Goal: Information Seeking & Learning: Find specific fact

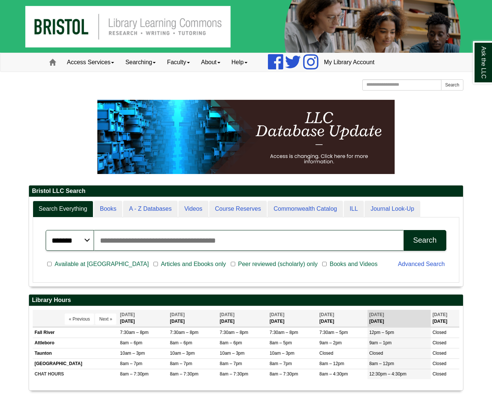
click at [201, 241] on input "Search articles, books, journals & more" at bounding box center [248, 240] width 309 height 21
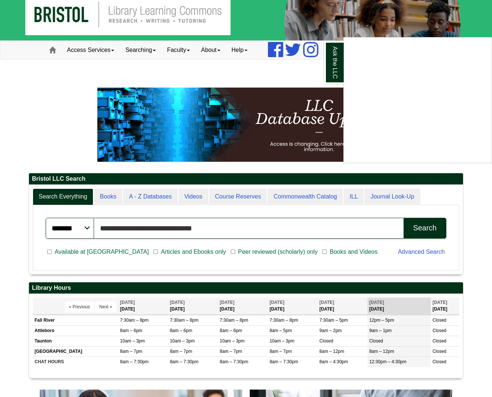
scroll to position [12, 0]
type input "**********"
click at [430, 227] on div "Ask the LLC" at bounding box center [246, 198] width 492 height 397
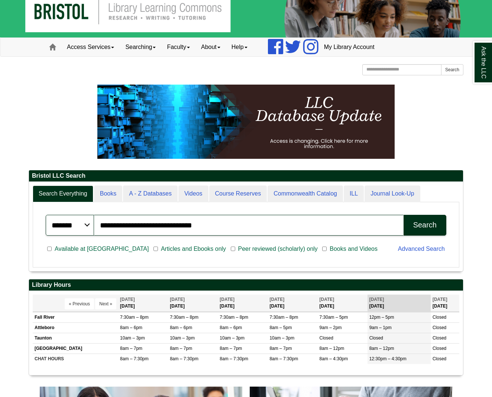
scroll to position [18, 0]
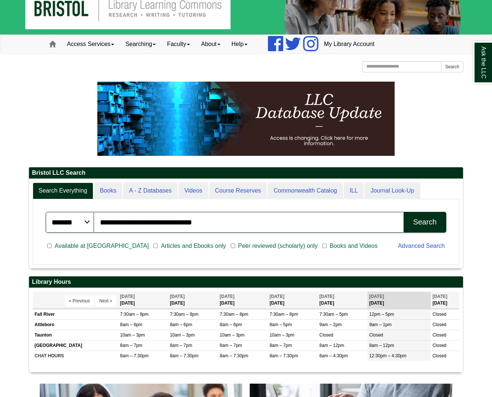
click at [424, 229] on button "Search" at bounding box center [424, 222] width 43 height 21
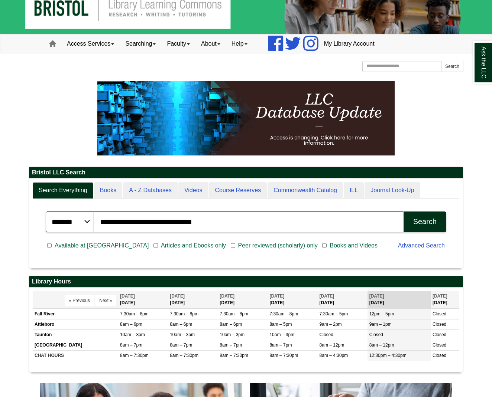
scroll to position [90, 434]
click at [430, 223] on div "Search" at bounding box center [424, 222] width 23 height 9
click at [249, 221] on input "**********" at bounding box center [248, 222] width 309 height 21
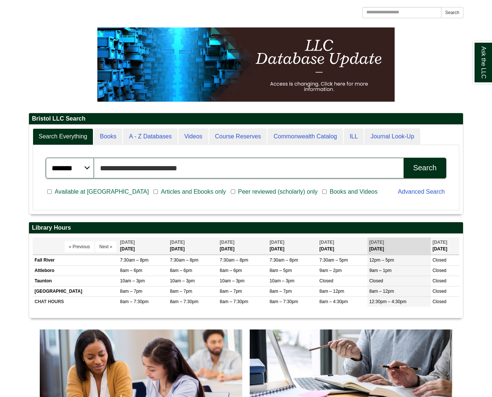
scroll to position [74, 0]
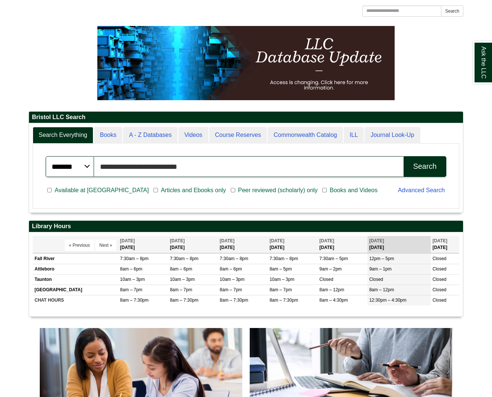
type input "**********"
click at [419, 166] on div "Search" at bounding box center [424, 166] width 23 height 9
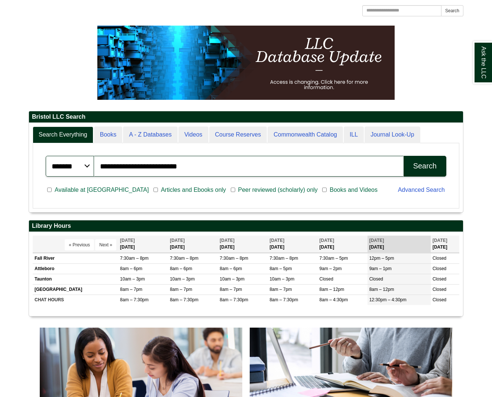
scroll to position [90, 434]
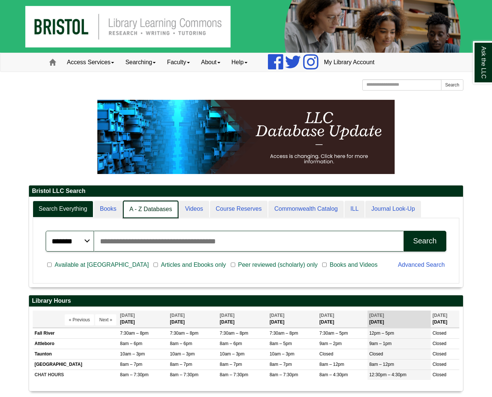
scroll to position [4, 4]
click at [134, 208] on link "A - Z Databases" at bounding box center [150, 209] width 55 height 17
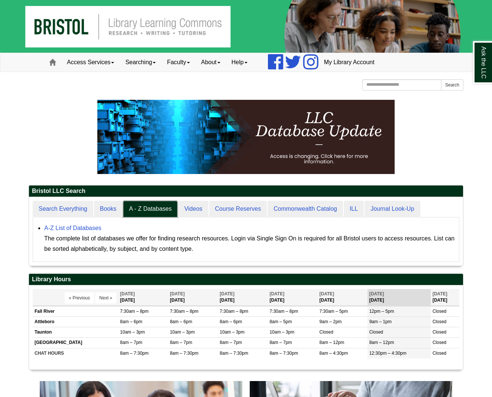
scroll to position [68, 434]
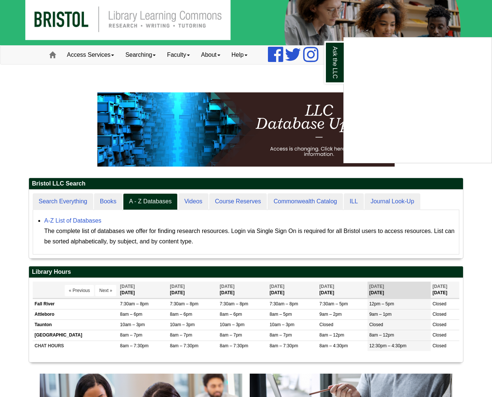
click at [77, 225] on div "Ask the LLC" at bounding box center [246, 198] width 492 height 397
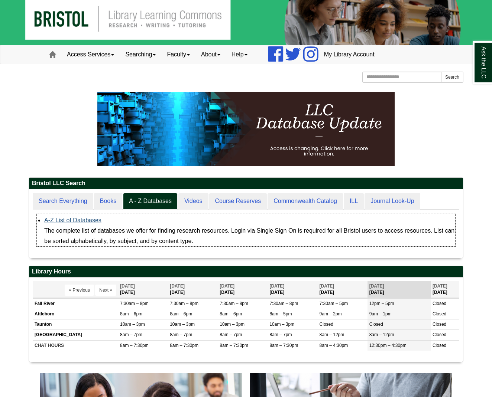
click at [75, 222] on link "A-Z List of Databases" at bounding box center [72, 220] width 57 height 6
